Goal: Task Accomplishment & Management: Use online tool/utility

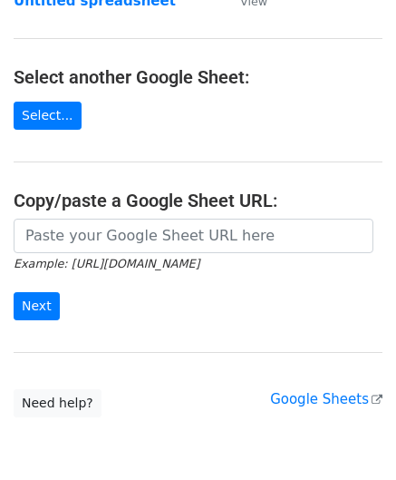
scroll to position [181, 0]
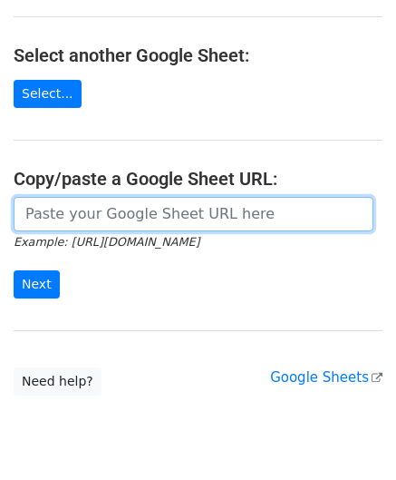
click at [93, 214] on input "url" at bounding box center [194, 214] width 360 height 34
paste input "[URL][DOMAIN_NAME]"
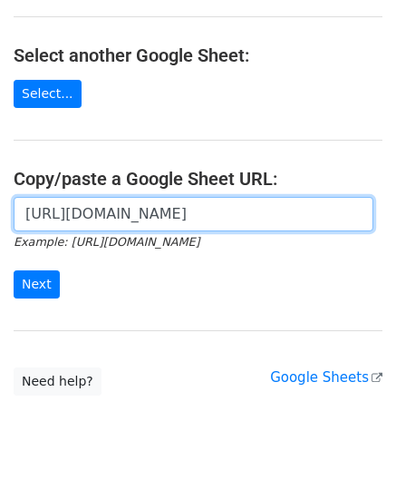
scroll to position [0, 403]
type input "[URL][DOMAIN_NAME]"
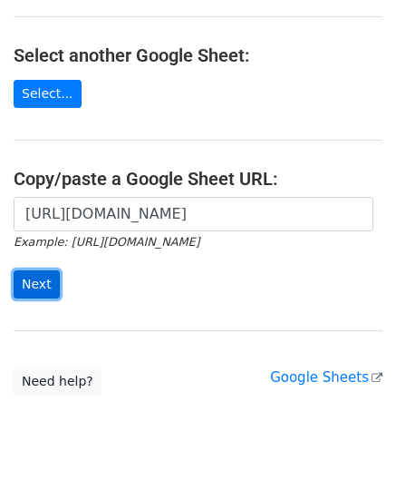
click at [43, 279] on input "Next" at bounding box center [37, 284] width 46 height 28
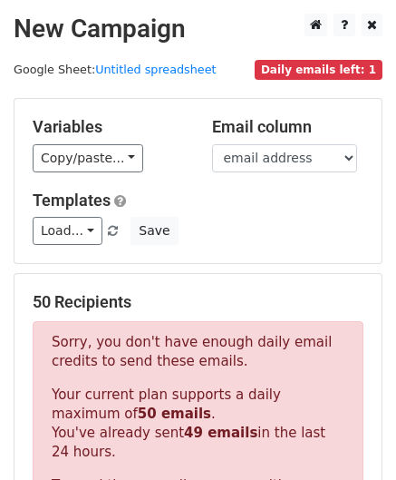
scroll to position [612, 0]
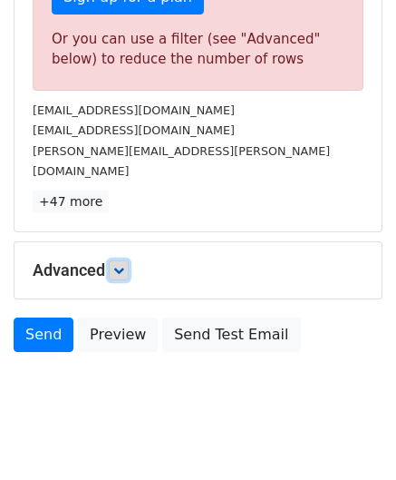
click at [129, 260] on link at bounding box center [119, 270] width 20 height 20
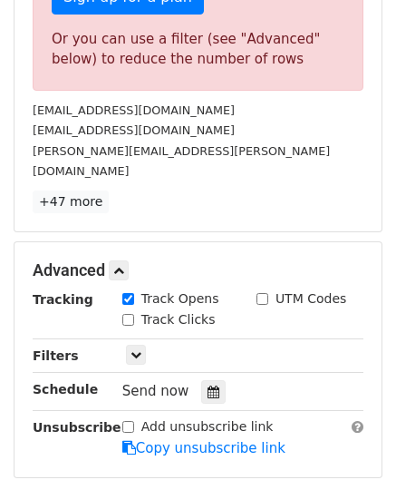
drag, startPoint x: 207, startPoint y: 363, endPoint x: 200, endPoint y: 314, distance: 49.5
click at [208, 385] on icon at bounding box center [214, 391] width 12 height 13
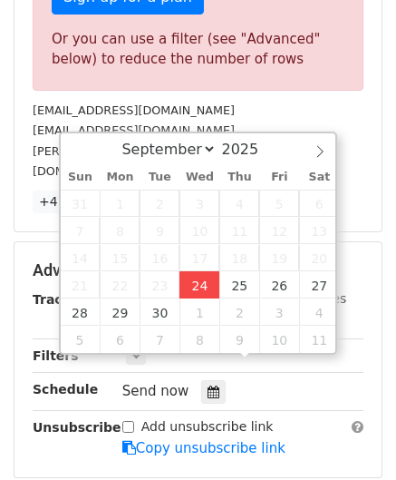
type input "[DATE] 12:00"
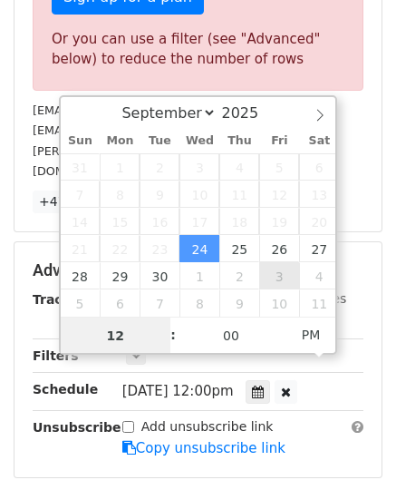
paste input "6"
type input "6"
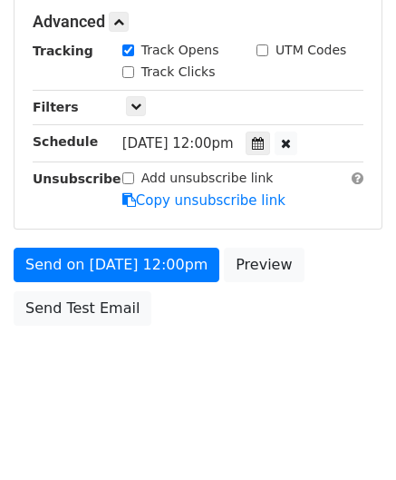
type input "[DATE] 18:00"
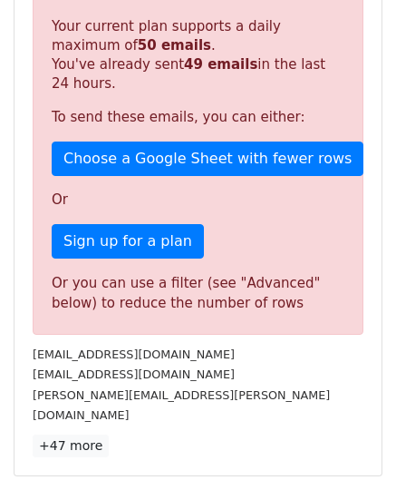
scroll to position [832, 0]
